Goal: Task Accomplishment & Management: Complete application form

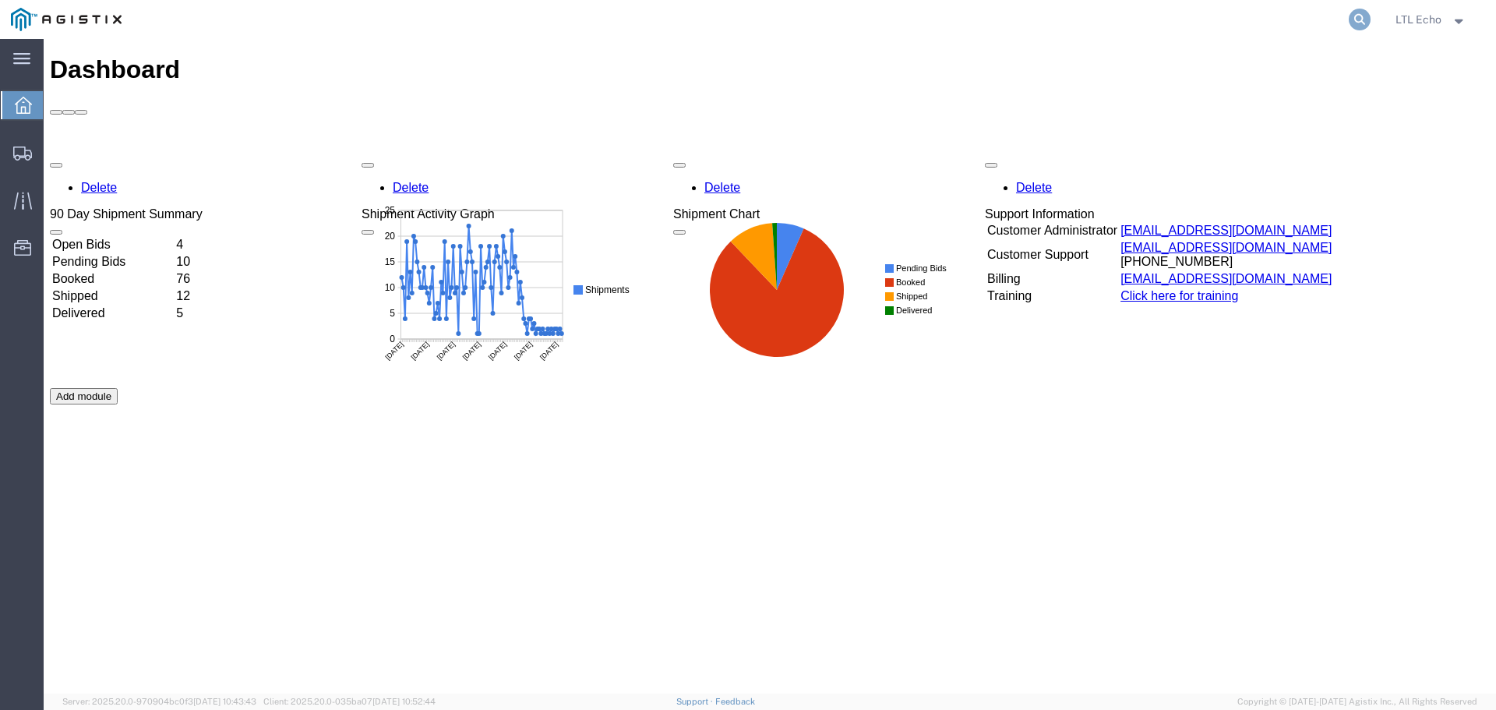
click at [1353, 20] on icon at bounding box center [1360, 20] width 22 height 22
click at [1179, 13] on input "search" at bounding box center [1112, 19] width 474 height 37
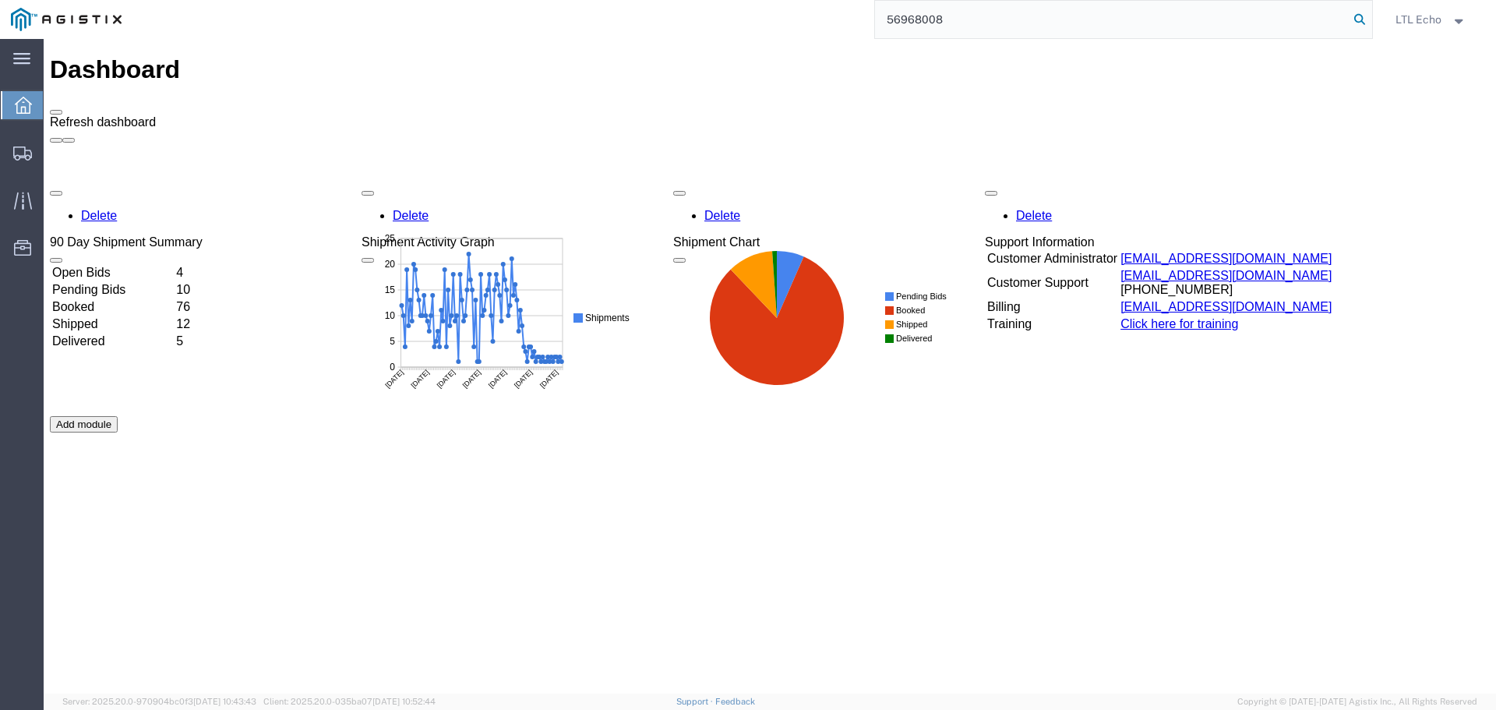
type input "56968008"
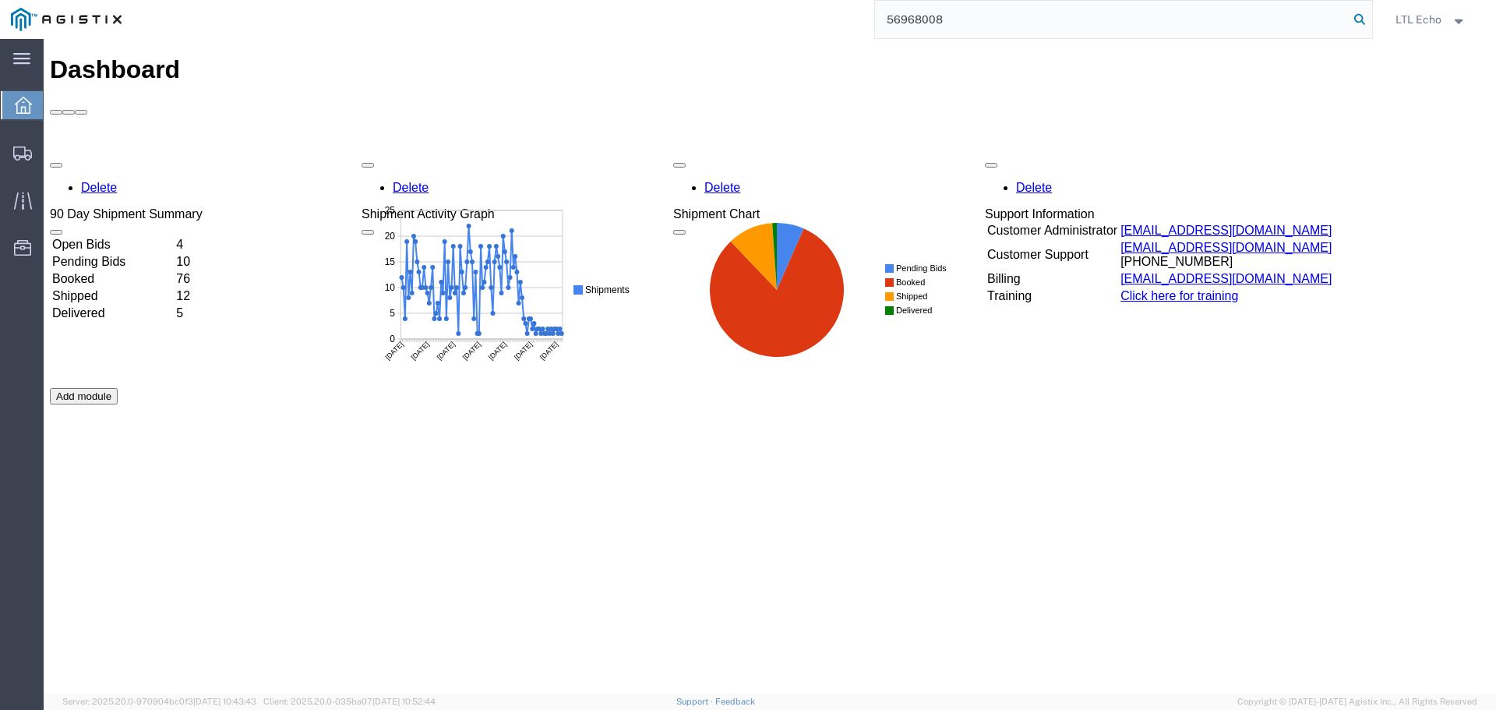
click at [1359, 14] on icon at bounding box center [1360, 20] width 22 height 22
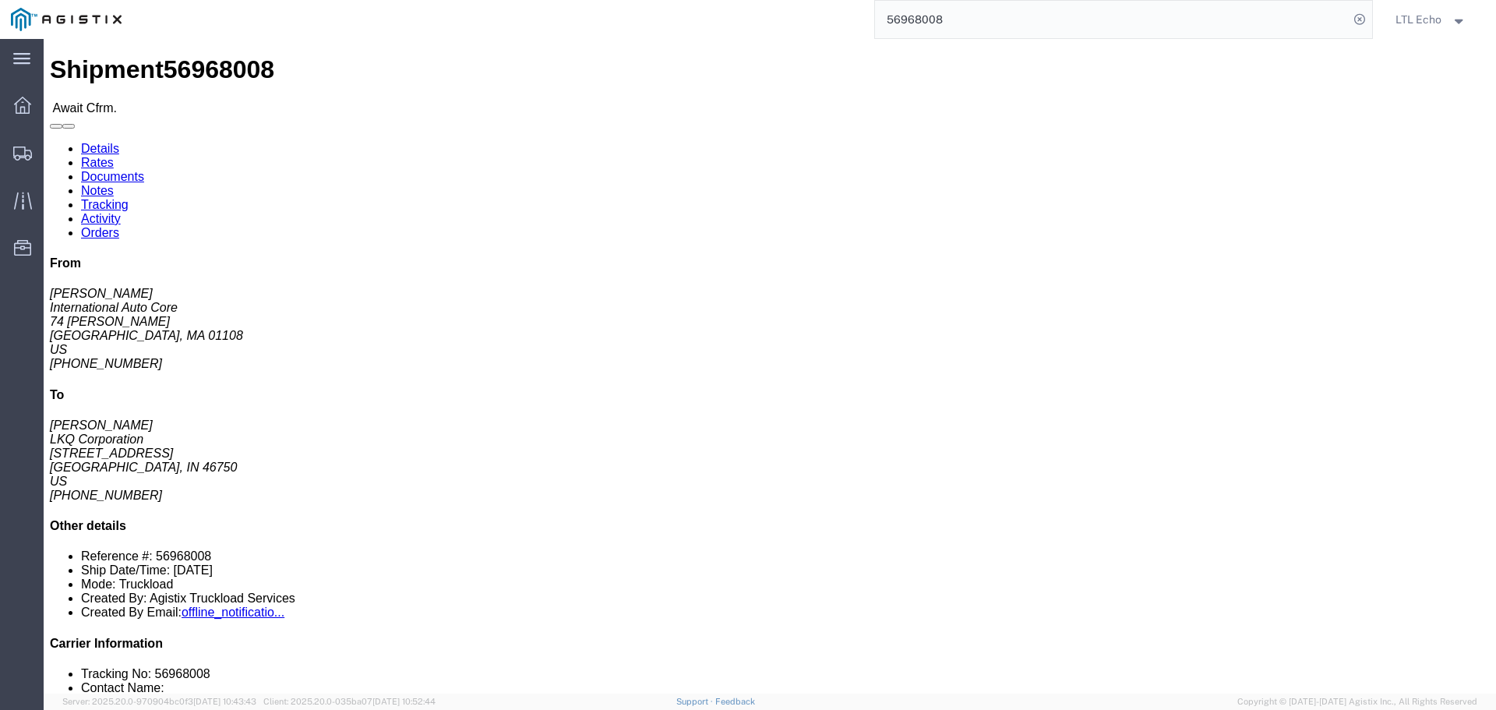
click link "Rates"
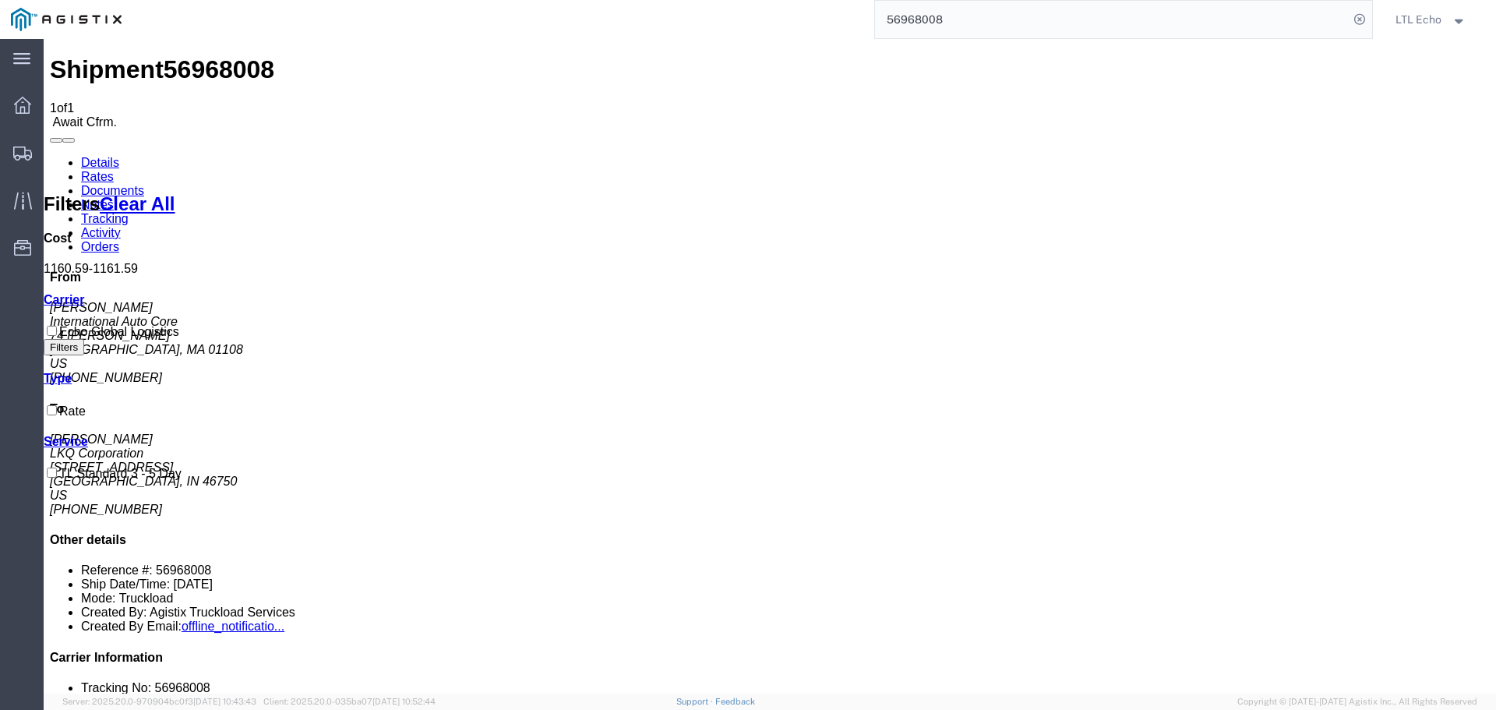
click at [86, 156] on link "Details" at bounding box center [100, 162] width 38 height 13
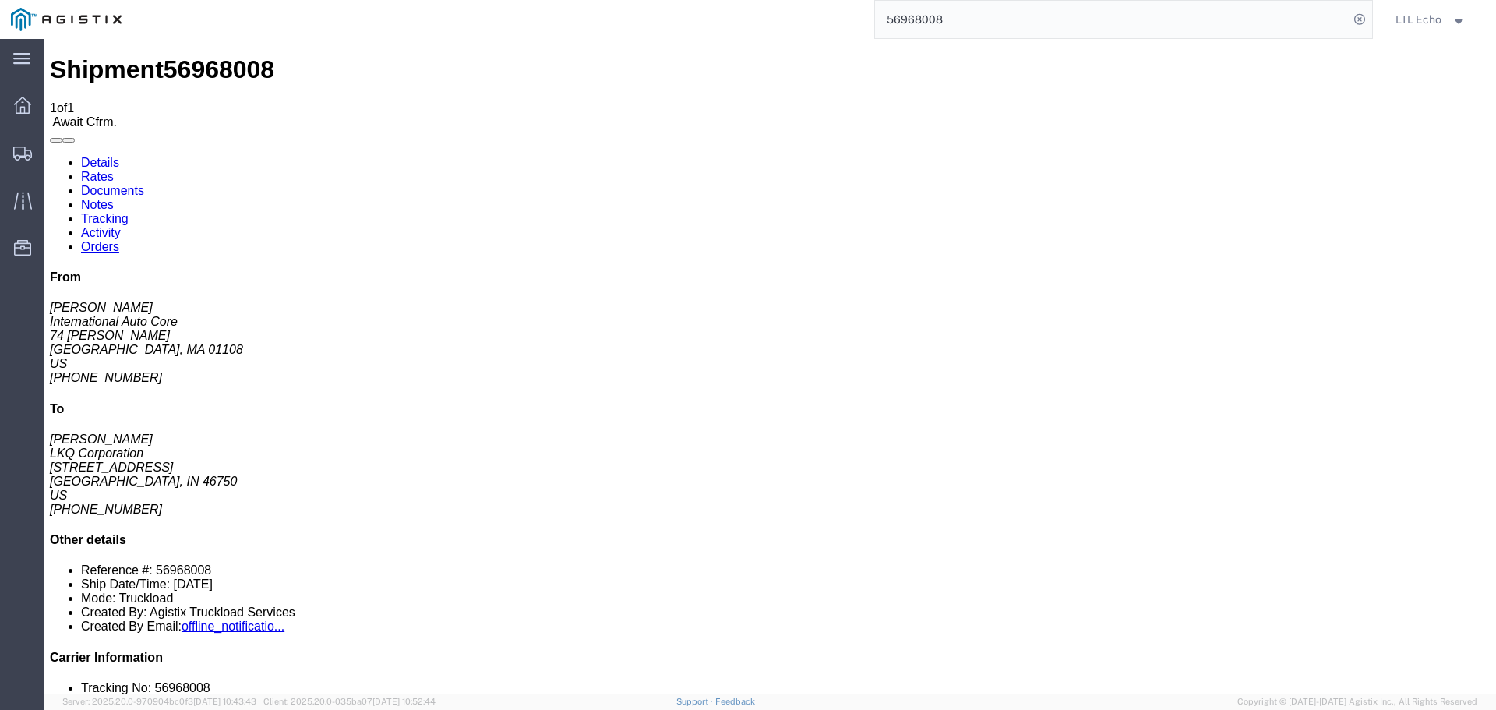
click link "Confirm"
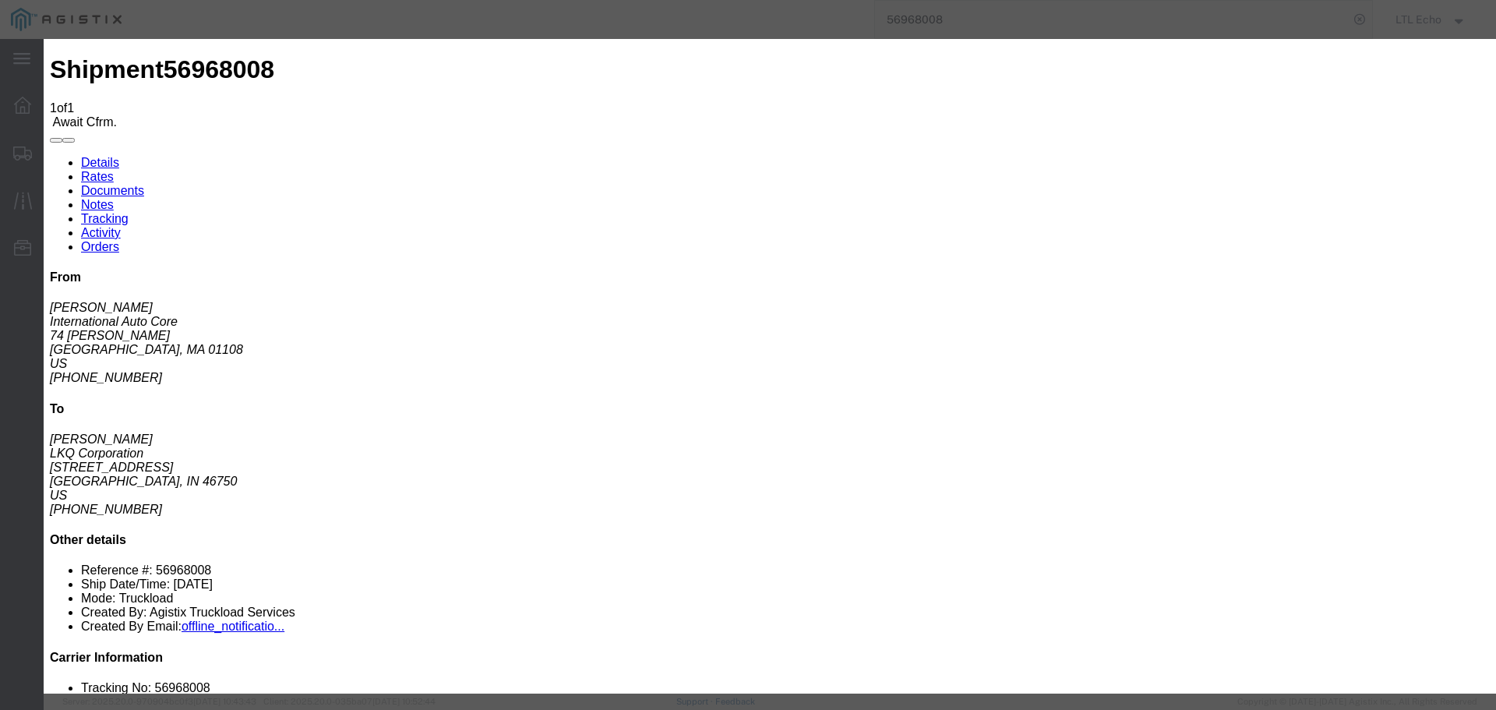
click input "checkbox"
checkbox input "true"
type input "LTL Echo"
type input "+ 8005116111"
click input "text"
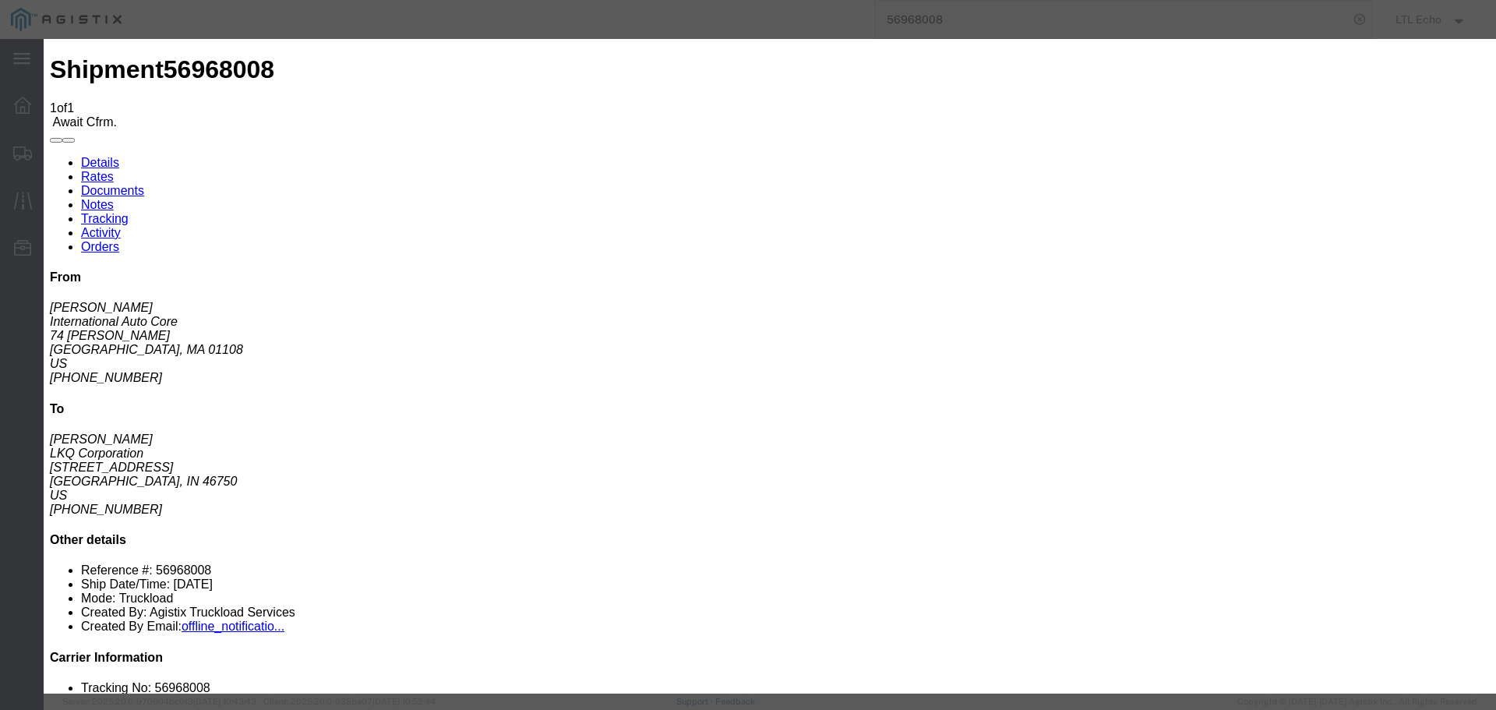
paste input "56968008"
type input "56968008"
click button "Submit"
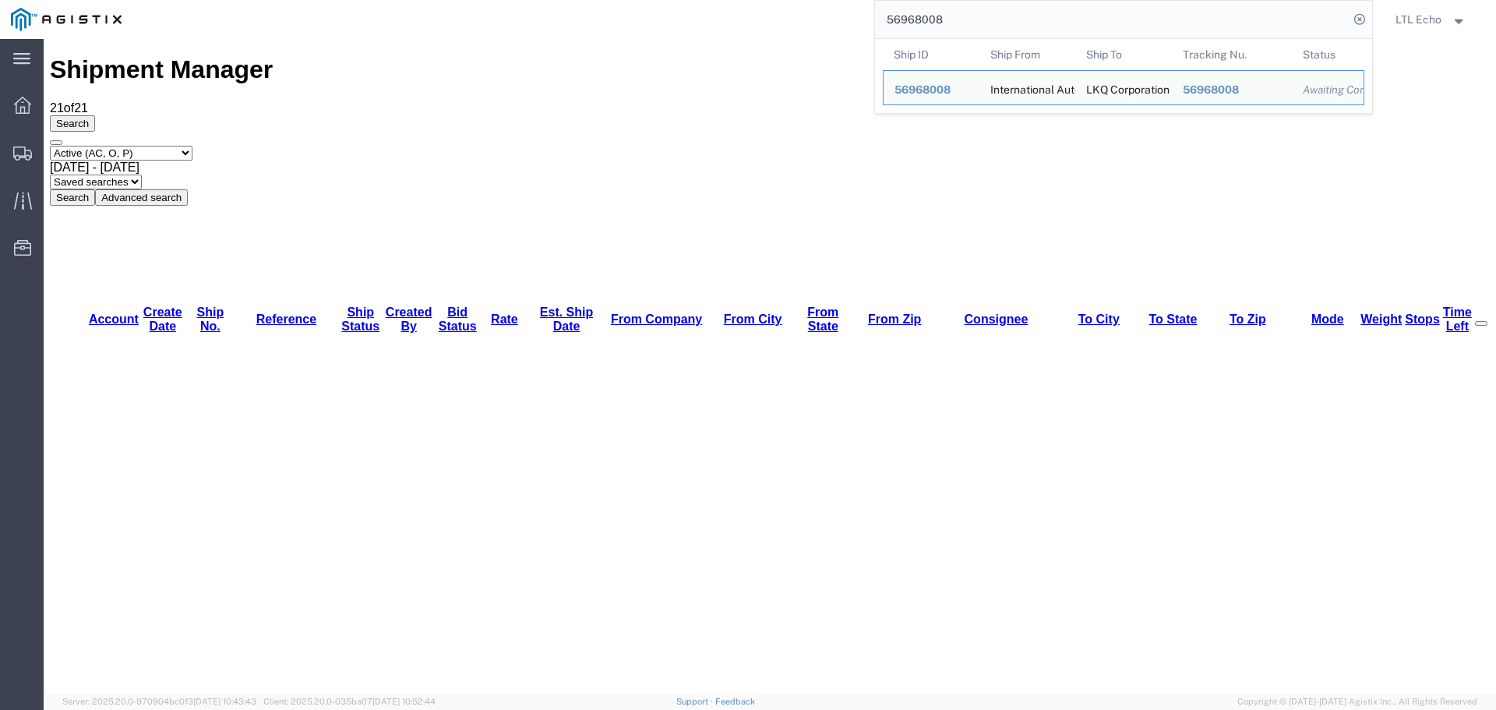
click at [911, 16] on input "56968008" at bounding box center [1112, 19] width 474 height 37
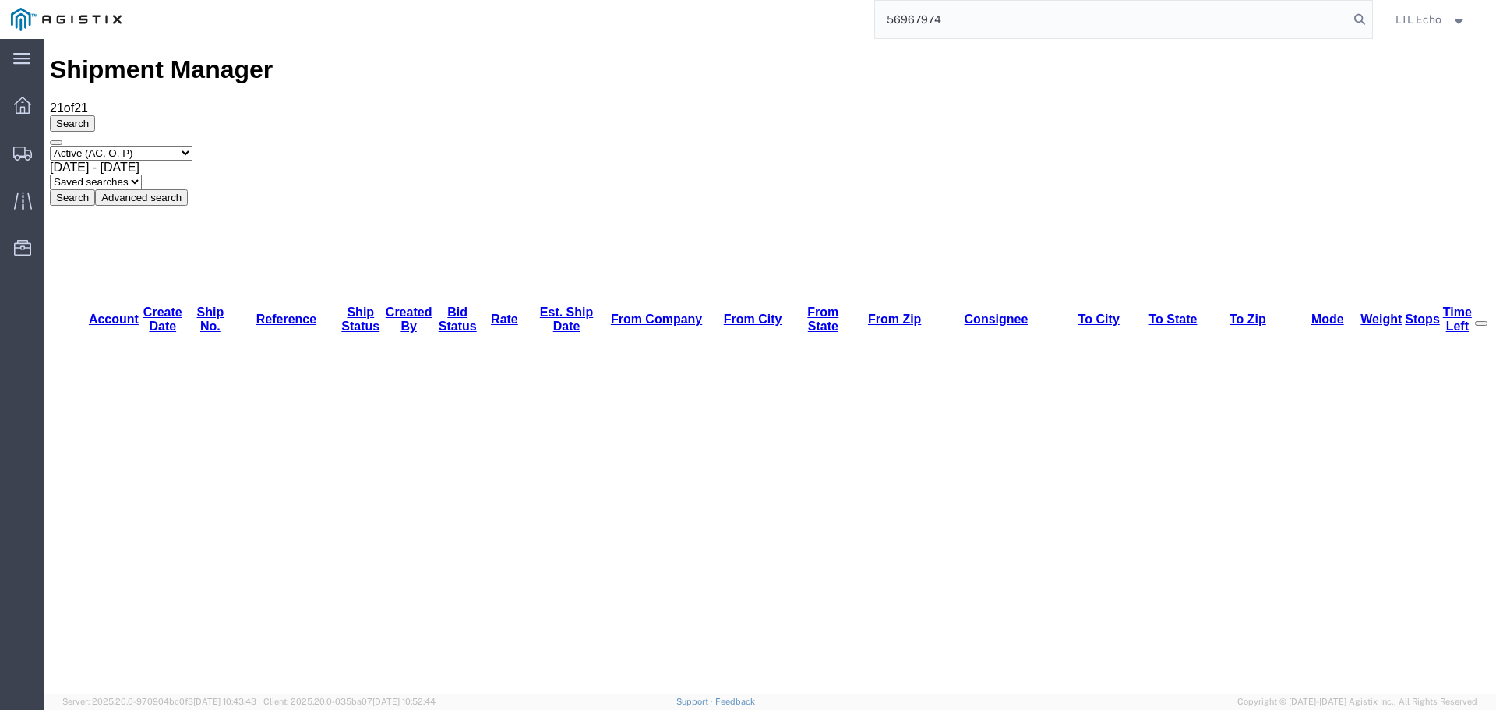
type input "56967974"
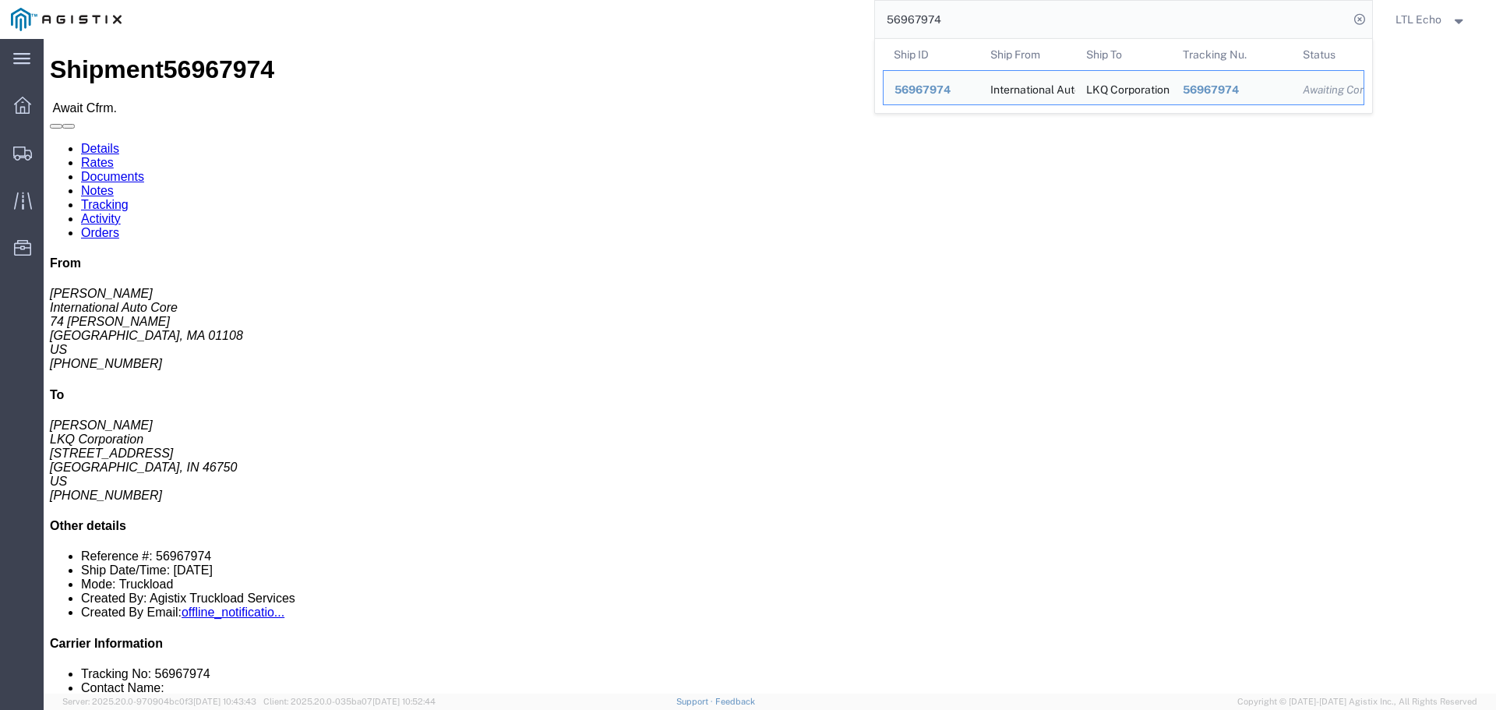
click link "Rates"
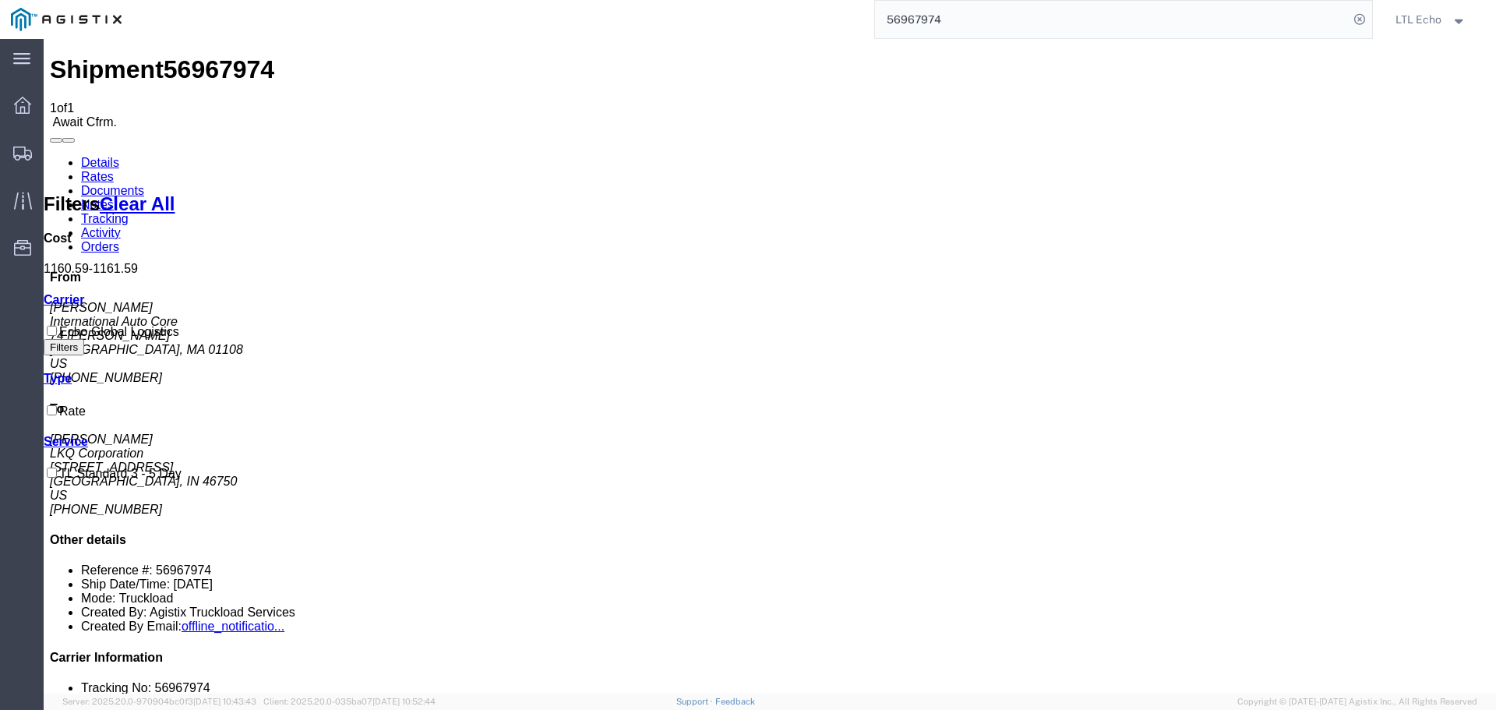
click at [86, 156] on link "Details" at bounding box center [100, 162] width 38 height 13
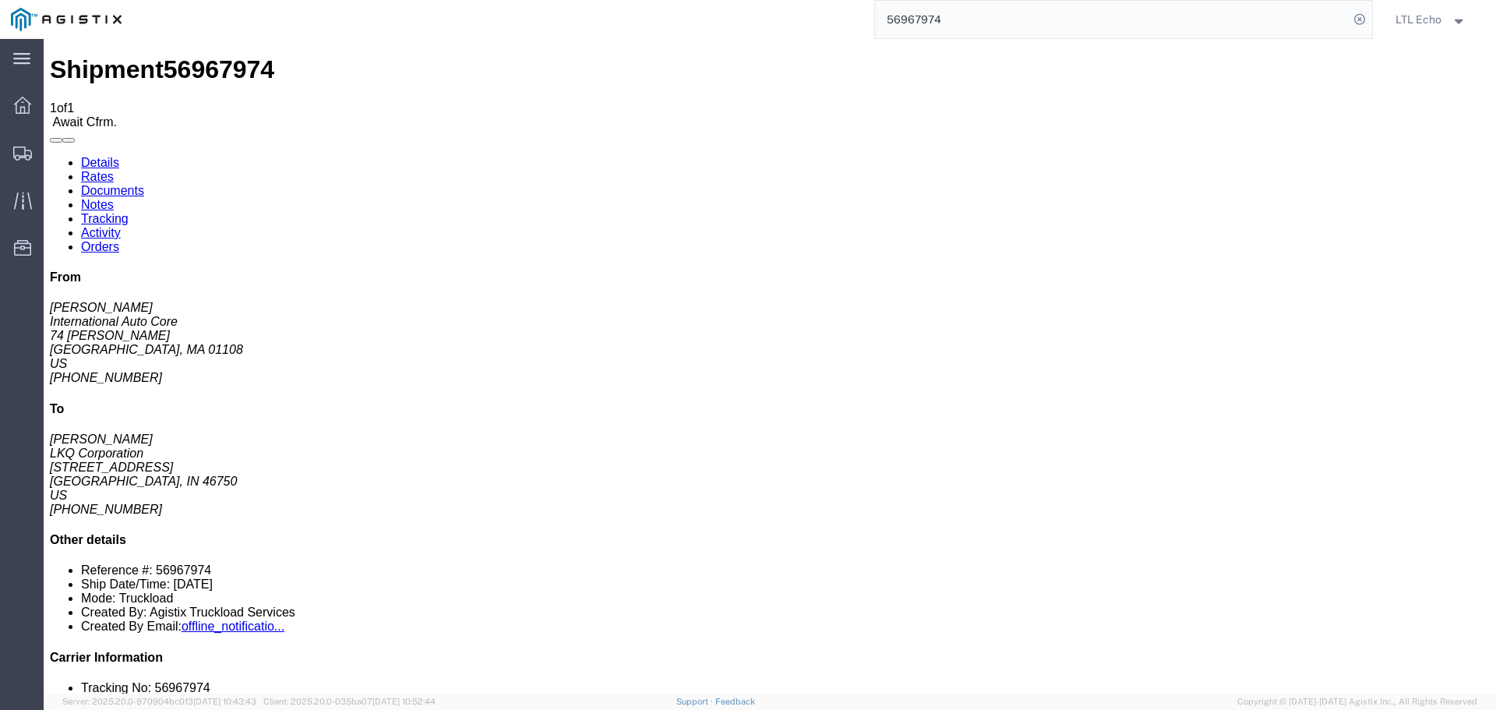
click link "Confirm"
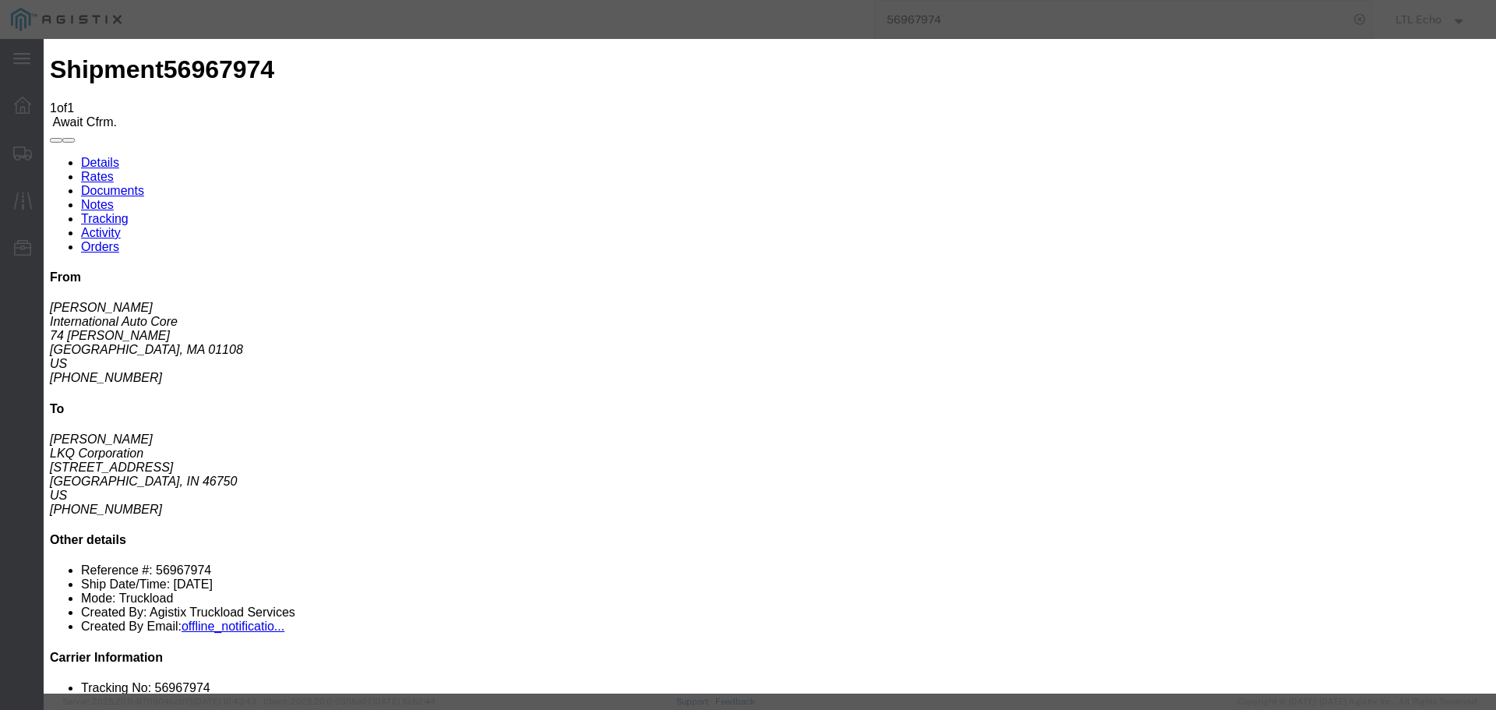
click input "checkbox"
checkbox input "true"
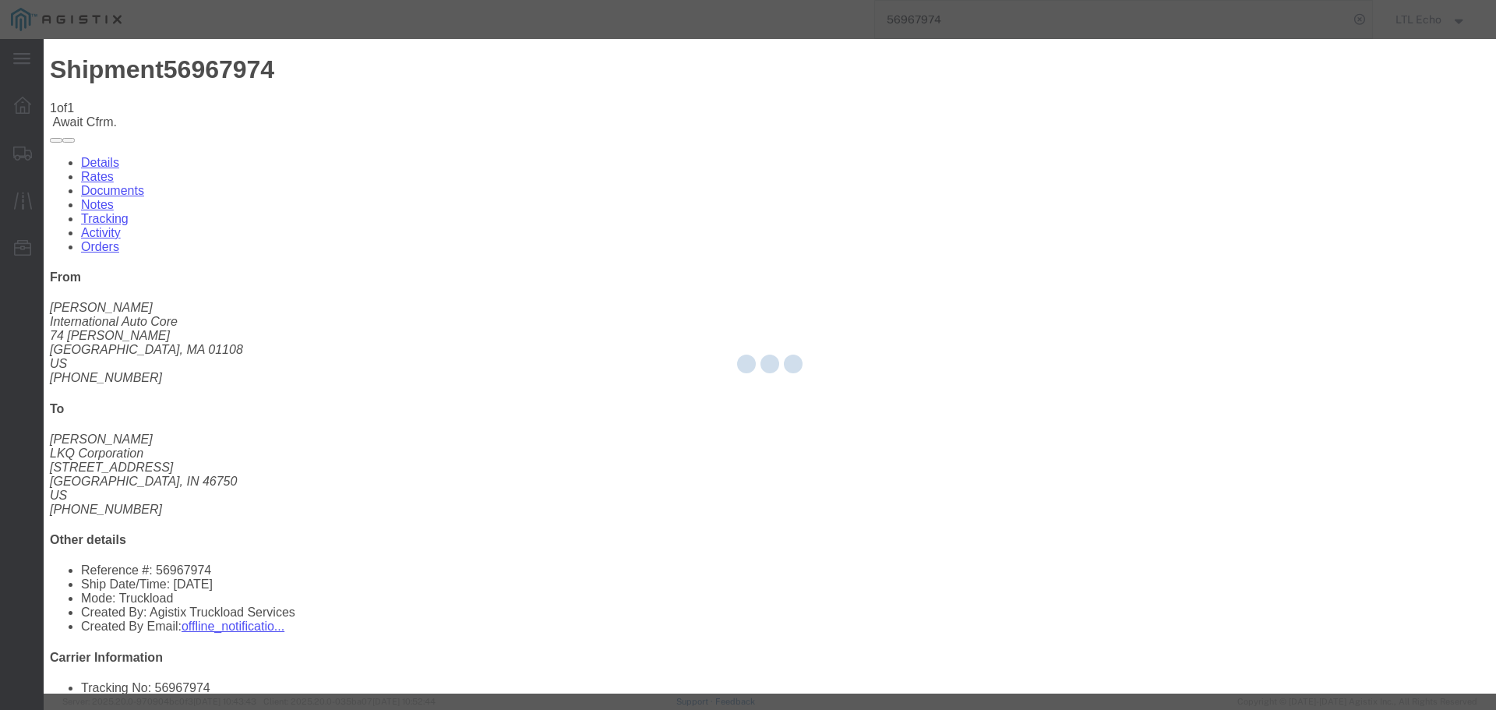
type input "LTL Echo"
type input "+ 8005116111"
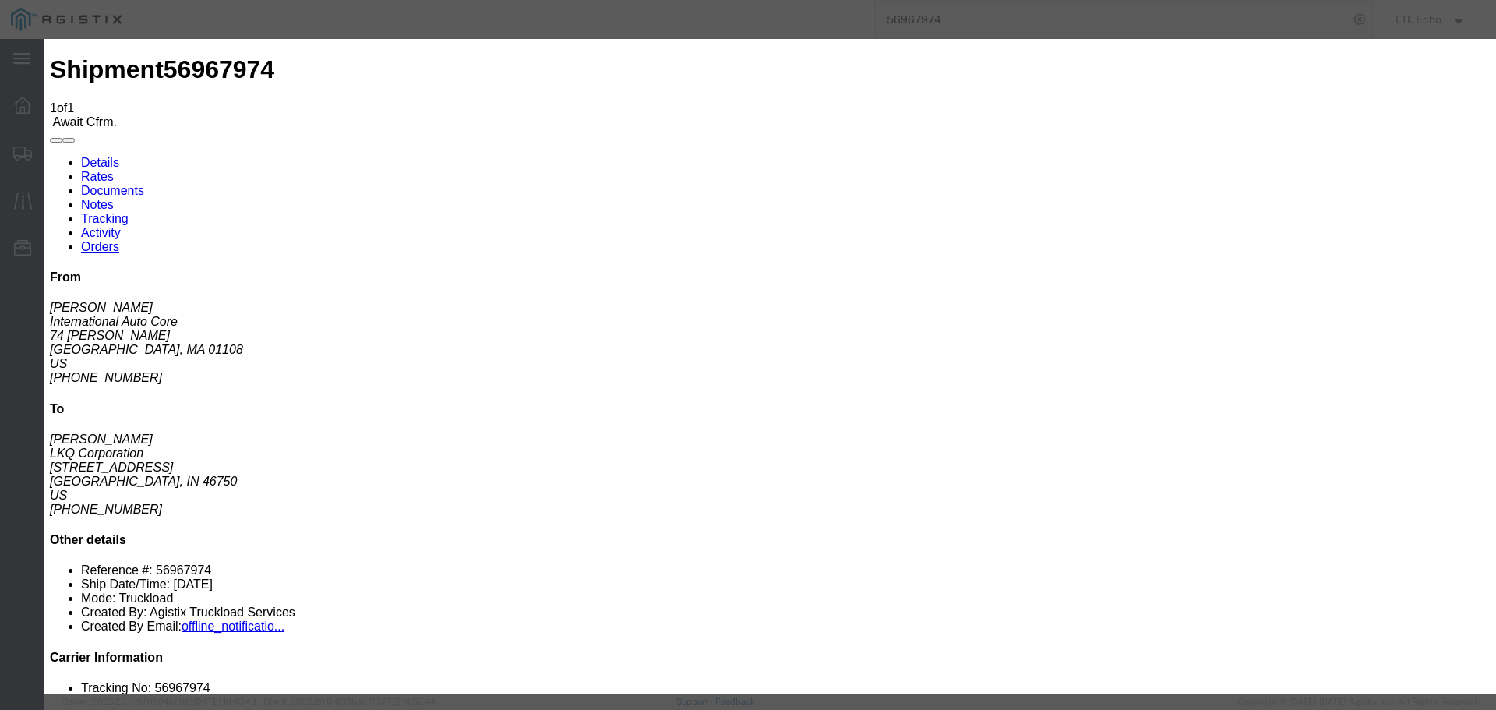
click input "text"
type input "64551688"
click button "Submit"
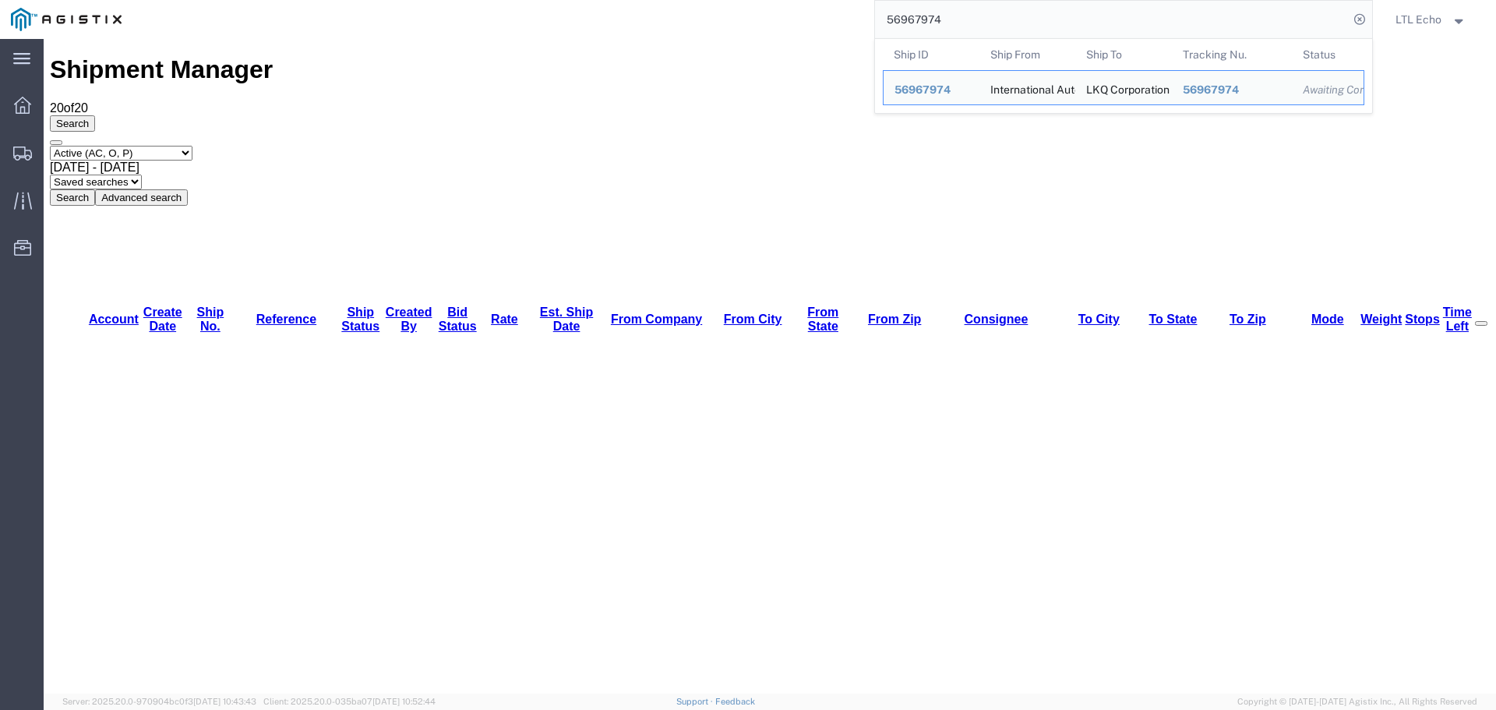
click at [902, 22] on input "56967974" at bounding box center [1112, 19] width 474 height 37
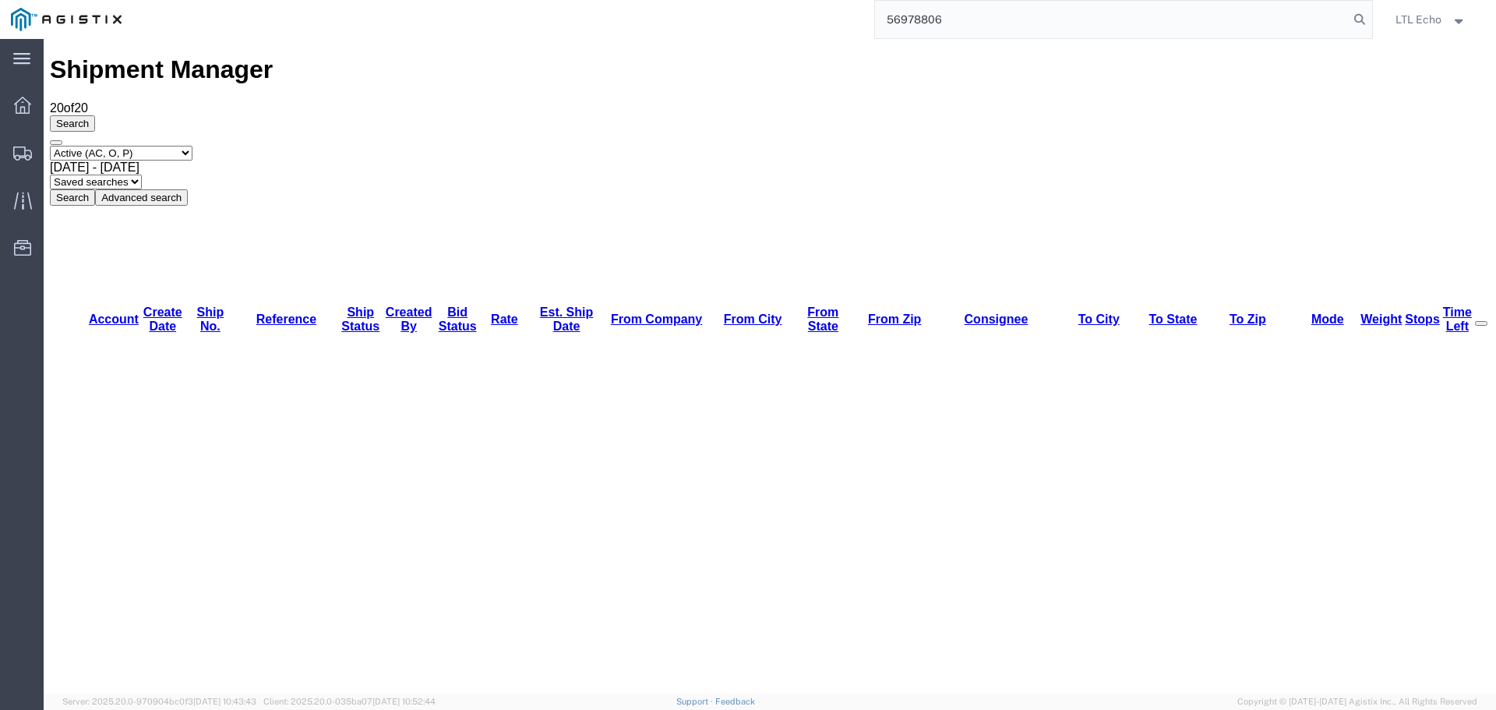
type input "56978806"
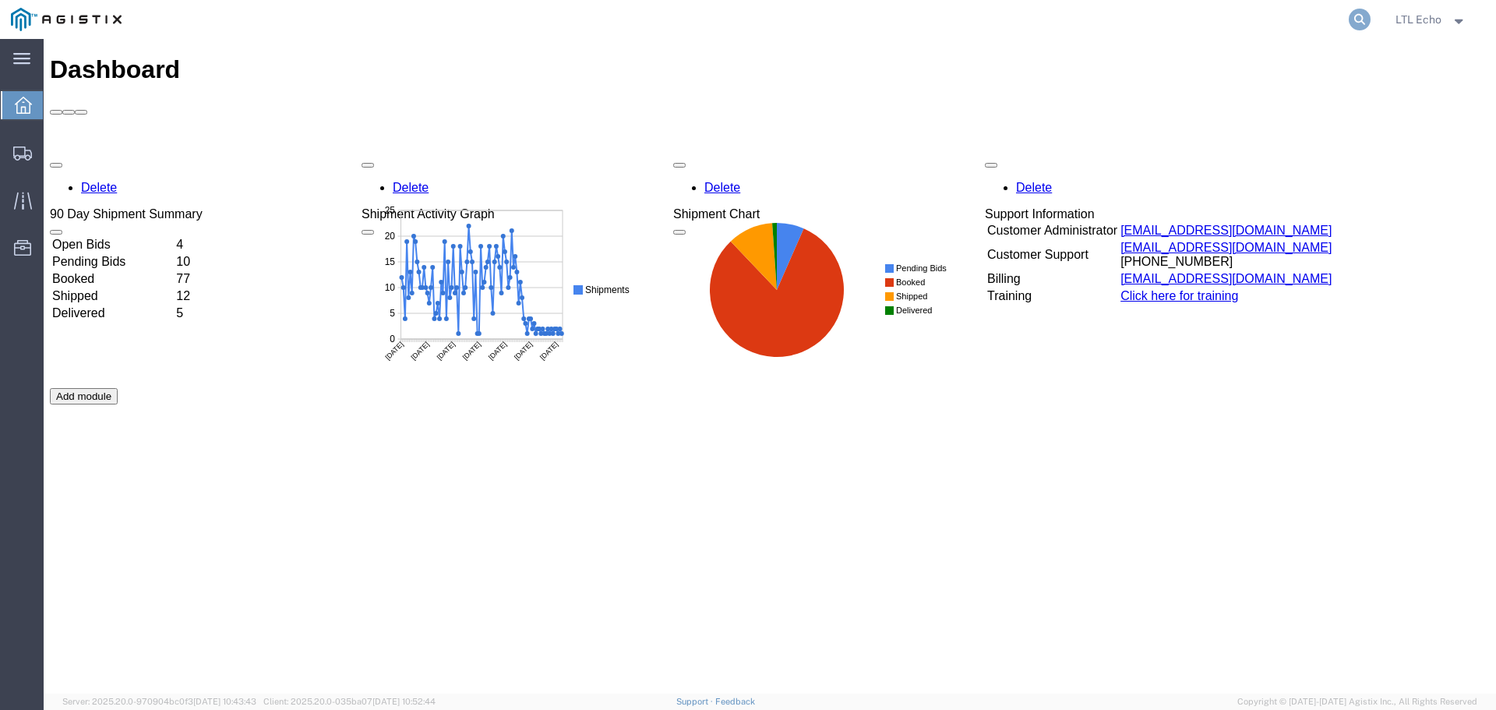
click at [1359, 21] on icon at bounding box center [1360, 20] width 22 height 22
click at [1130, 22] on input "search" at bounding box center [1112, 19] width 474 height 37
paste input "56968008"
type input "56968008"
